Goal: Information Seeking & Learning: Learn about a topic

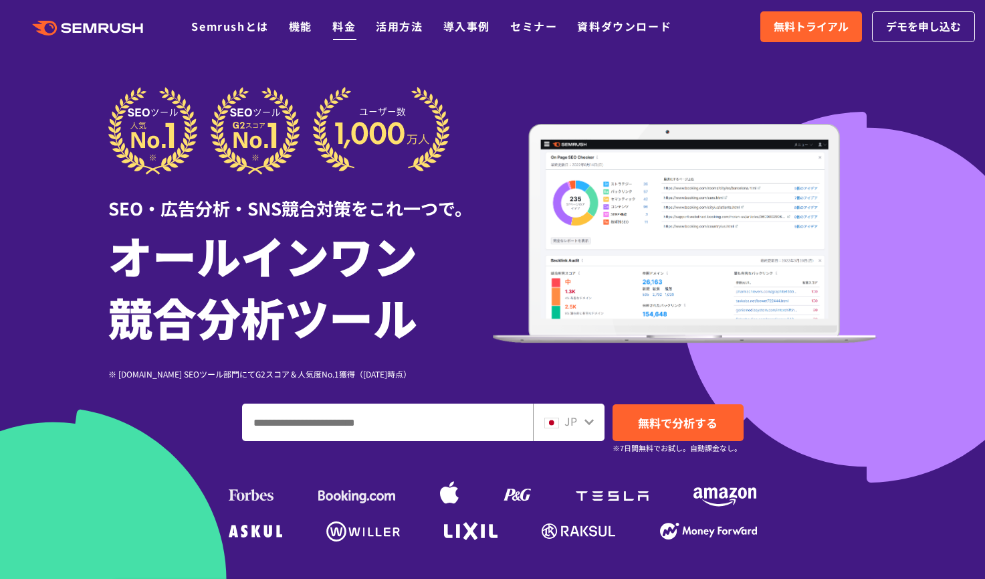
click at [342, 24] on link "料金" at bounding box center [343, 26] width 23 height 16
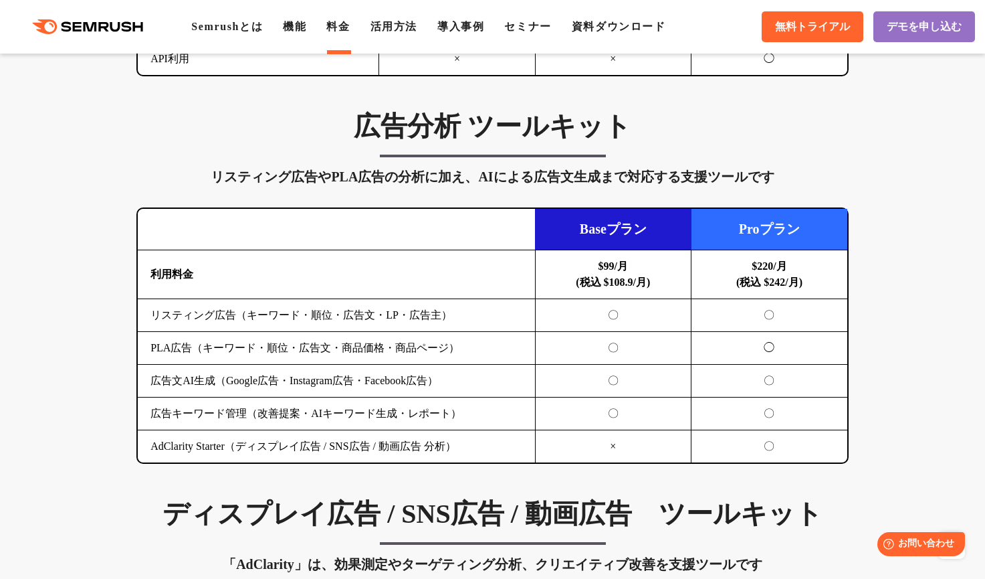
scroll to position [1338, 0]
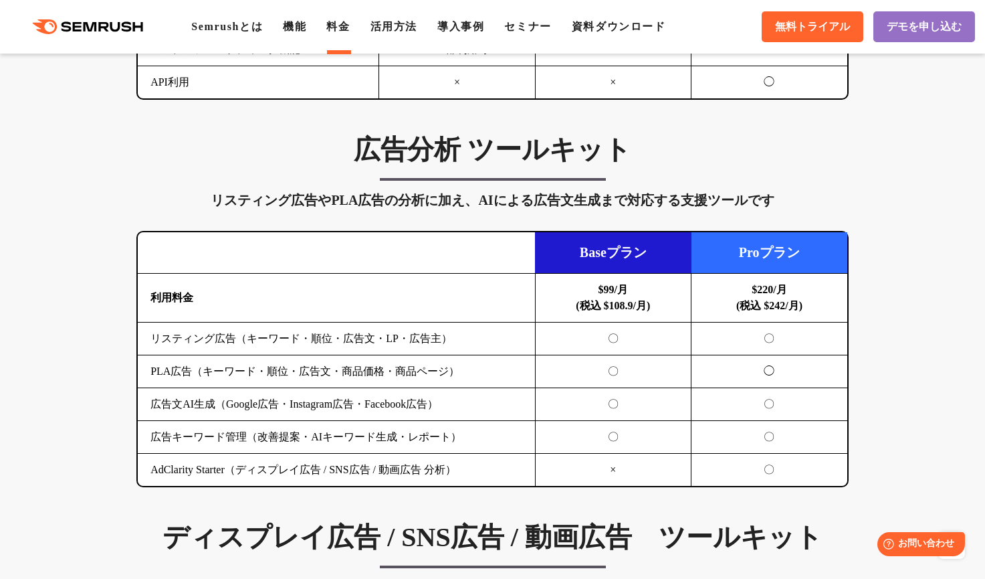
drag, startPoint x: 116, startPoint y: 245, endPoint x: 88, endPoint y: 243, distance: 27.5
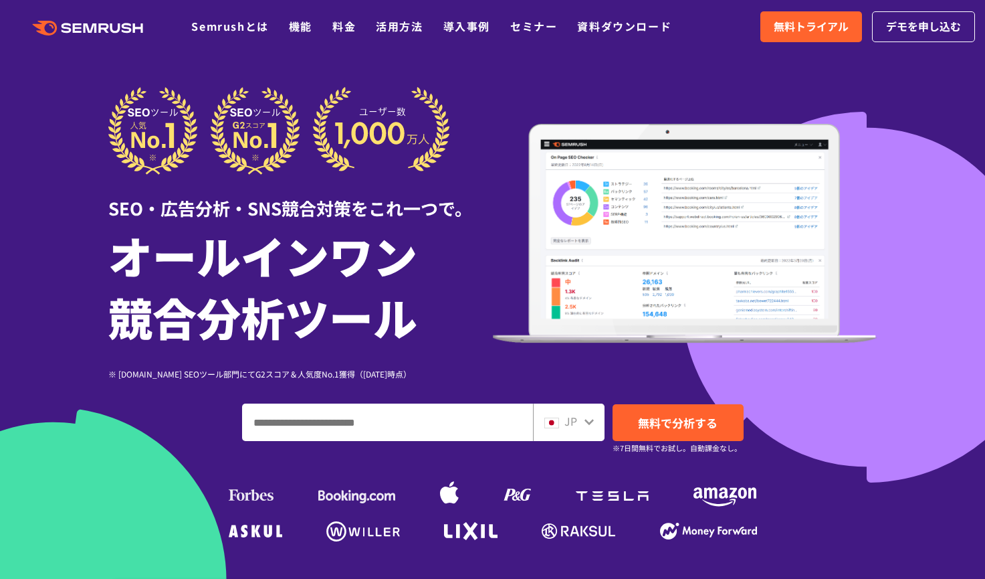
drag, startPoint x: 197, startPoint y: 118, endPoint x: 201, endPoint y: 125, distance: 7.8
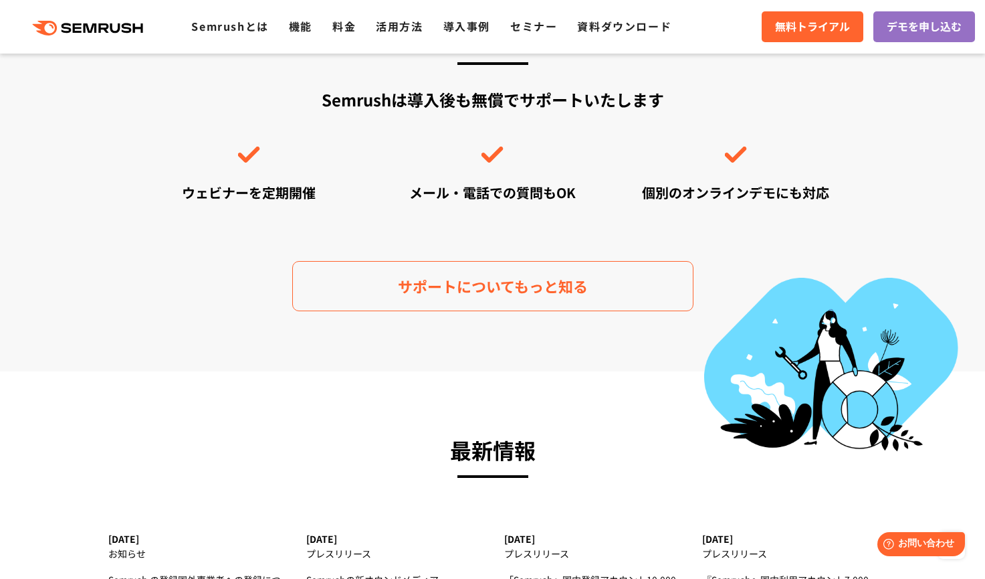
scroll to position [4080, 0]
